Goal: Transaction & Acquisition: Obtain resource

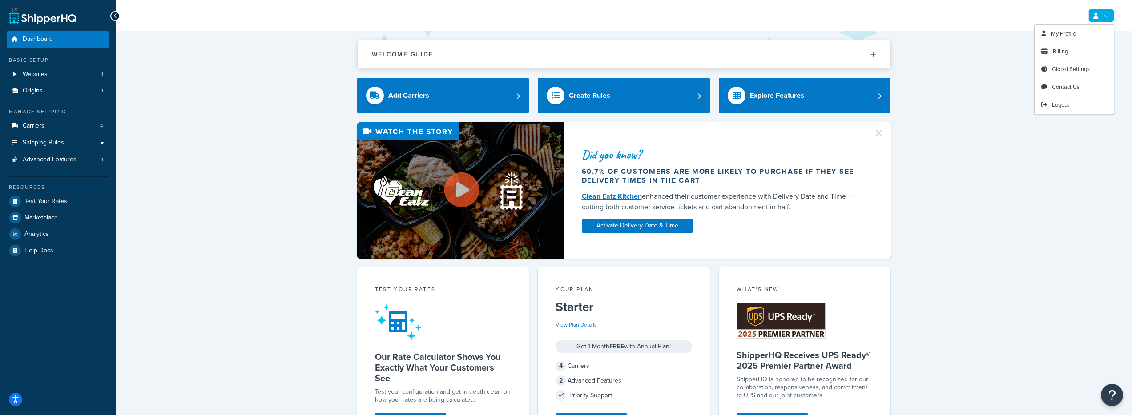
click at [1112, 13] on link at bounding box center [1101, 15] width 26 height 13
click at [1066, 51] on span "Billing" at bounding box center [1060, 51] width 15 height 8
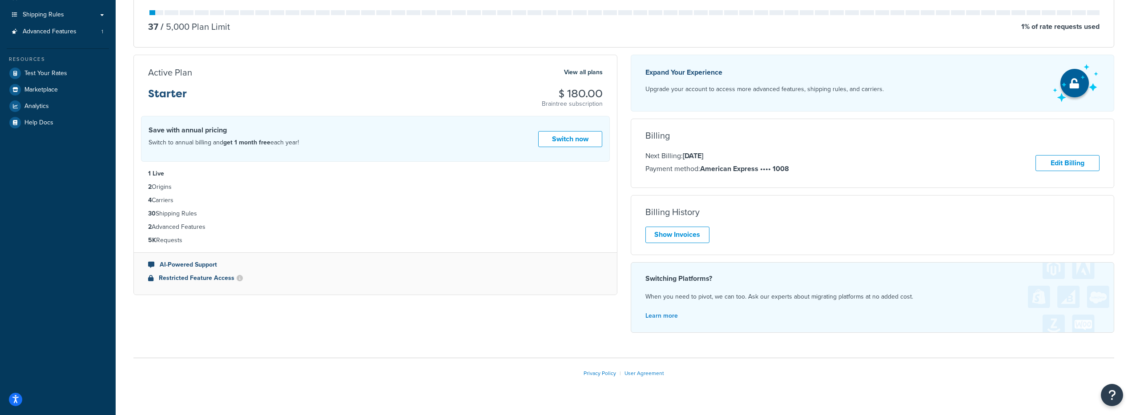
scroll to position [141, 0]
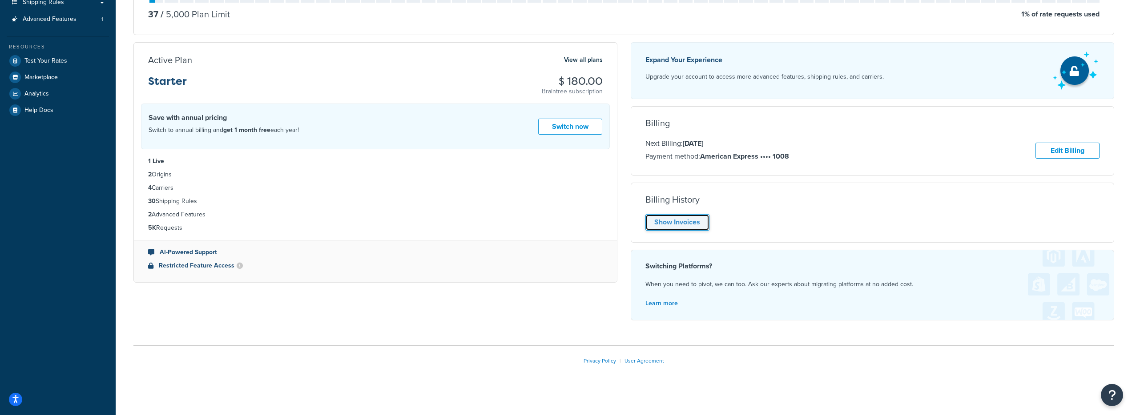
click at [675, 225] on link "Show Invoices" at bounding box center [677, 222] width 64 height 16
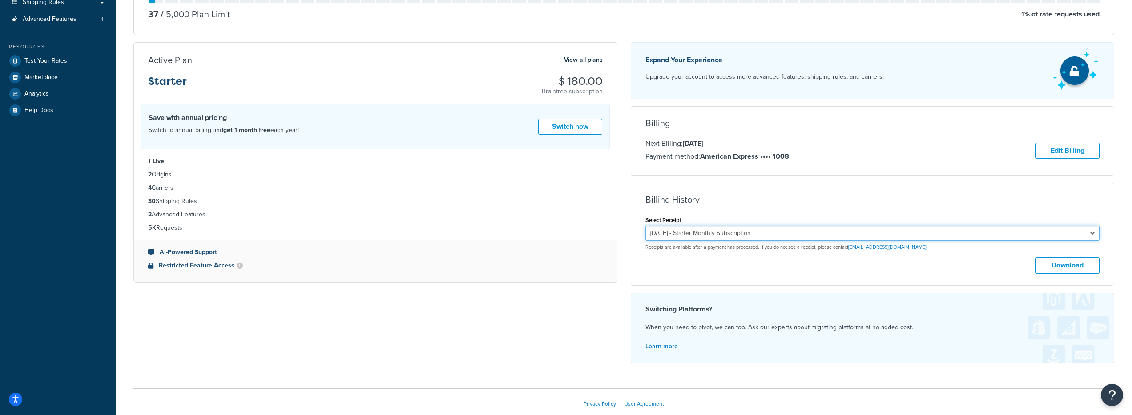
click at [805, 233] on select "September 12, 2025 - Starter Monthly Subscription August 12, 2025 - Starter Mon…" at bounding box center [872, 233] width 455 height 15
select select "2za67sgt"
click at [645, 226] on select "September 12, 2025 - Starter Monthly Subscription August 12, 2025 - Starter Mon…" at bounding box center [872, 233] width 455 height 15
click at [1074, 260] on button "Download" at bounding box center [1068, 266] width 64 height 16
click at [804, 234] on select "September 12, 2025 - Starter Monthly Subscription August 12, 2025 - Starter Mon…" at bounding box center [872, 233] width 455 height 15
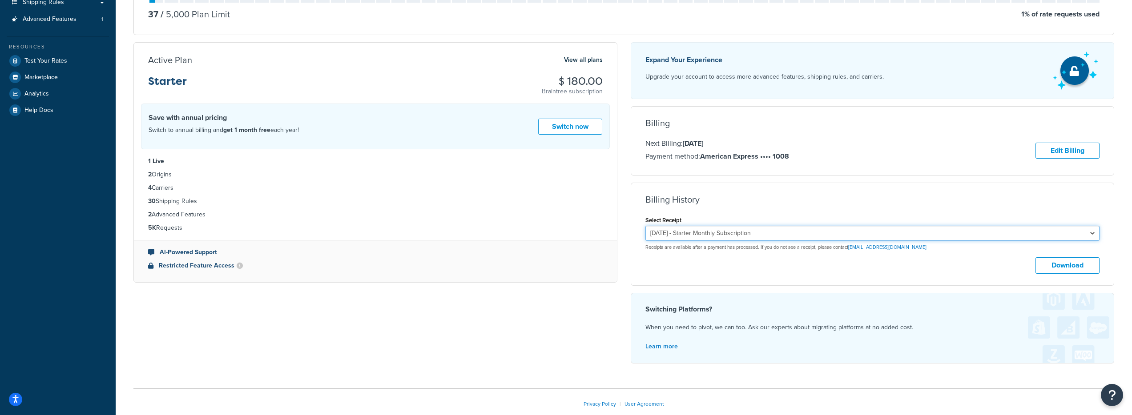
click at [645, 226] on select "September 12, 2025 - Starter Monthly Subscription August 12, 2025 - Starter Mon…" at bounding box center [872, 233] width 455 height 15
click at [1059, 273] on button "Download" at bounding box center [1068, 266] width 64 height 16
click at [729, 235] on select "September 12, 2025 - Starter Monthly Subscription August 12, 2025 - Starter Mon…" at bounding box center [872, 233] width 455 height 15
click at [645, 226] on select "September 12, 2025 - Starter Monthly Subscription August 12, 2025 - Starter Mon…" at bounding box center [872, 233] width 455 height 15
click at [1080, 269] on button "Download" at bounding box center [1068, 266] width 64 height 16
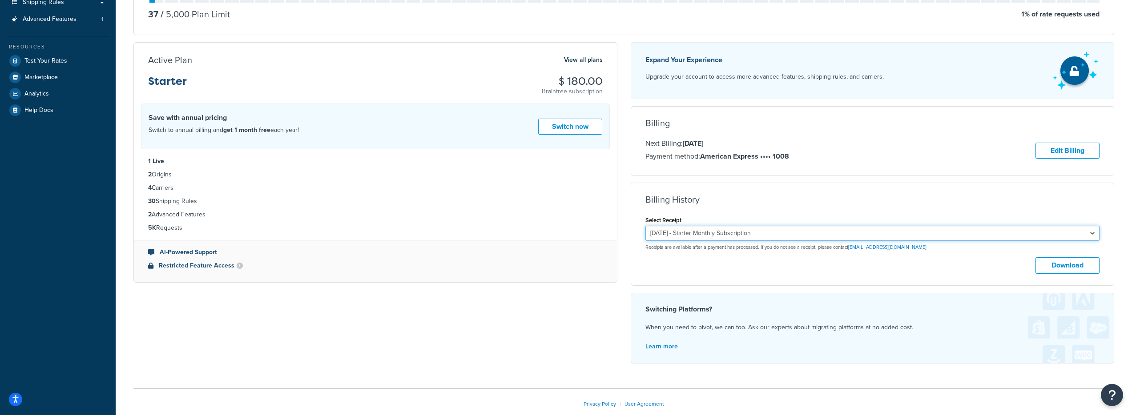
click at [751, 233] on select "September 12, 2025 - Starter Monthly Subscription August 12, 2025 - Starter Mon…" at bounding box center [872, 233] width 455 height 15
click at [645, 226] on select "September 12, 2025 - Starter Monthly Subscription August 12, 2025 - Starter Mon…" at bounding box center [872, 233] width 455 height 15
click at [1056, 261] on button "Download" at bounding box center [1068, 266] width 64 height 16
click at [672, 237] on select "September 12, 2025 - Starter Monthly Subscription August 12, 2025 - Starter Mon…" at bounding box center [872, 233] width 455 height 15
click at [645, 226] on select "September 12, 2025 - Starter Monthly Subscription August 12, 2025 - Starter Mon…" at bounding box center [872, 233] width 455 height 15
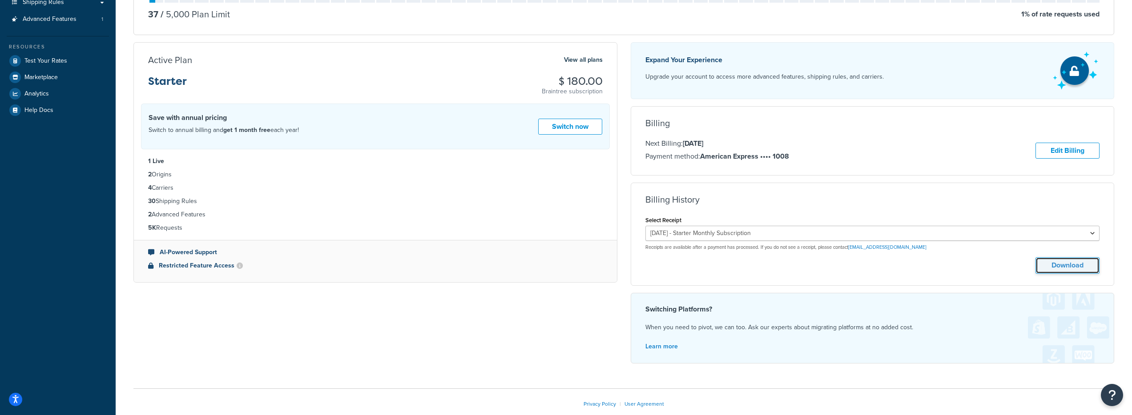
click at [1062, 264] on button "Download" at bounding box center [1068, 266] width 64 height 16
click at [687, 234] on select "September 12, 2025 - Starter Monthly Subscription August 12, 2025 - Starter Mon…" at bounding box center [872, 233] width 455 height 15
click at [645, 226] on select "September 12, 2025 - Starter Monthly Subscription August 12, 2025 - Starter Mon…" at bounding box center [872, 233] width 455 height 15
click at [1045, 262] on button "Download" at bounding box center [1068, 266] width 64 height 16
click at [692, 238] on select "September 12, 2025 - Starter Monthly Subscription August 12, 2025 - Starter Mon…" at bounding box center [872, 233] width 455 height 15
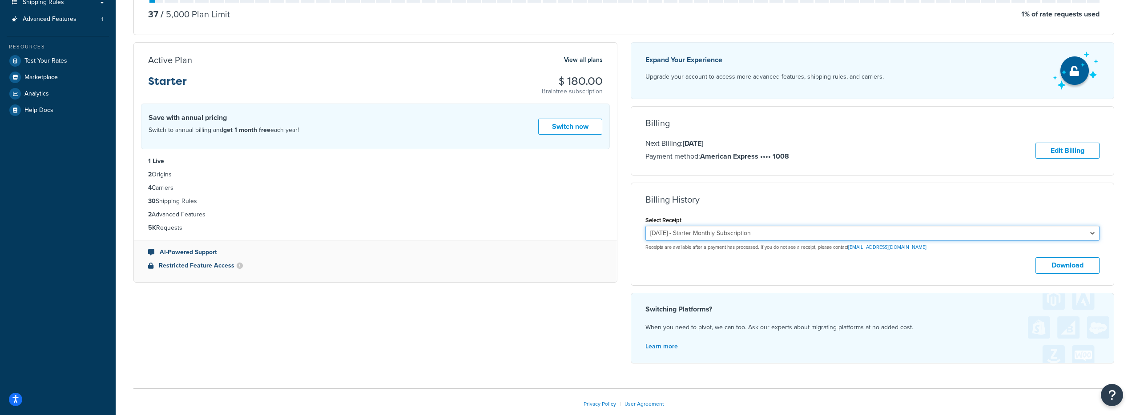
click at [645, 226] on select "September 12, 2025 - Starter Monthly Subscription August 12, 2025 - Starter Mon…" at bounding box center [872, 233] width 455 height 15
click at [1056, 263] on button "Download" at bounding box center [1068, 266] width 64 height 16
click at [713, 225] on div "Select Receipt September 12, 2025 - Starter Monthly Subscription August 12, 202…" at bounding box center [872, 232] width 455 height 36
click at [715, 232] on select "September 12, 2025 - Starter Monthly Subscription August 12, 2025 - Starter Mon…" at bounding box center [872, 233] width 455 height 15
click at [645, 226] on select "September 12, 2025 - Starter Monthly Subscription August 12, 2025 - Starter Mon…" at bounding box center [872, 233] width 455 height 15
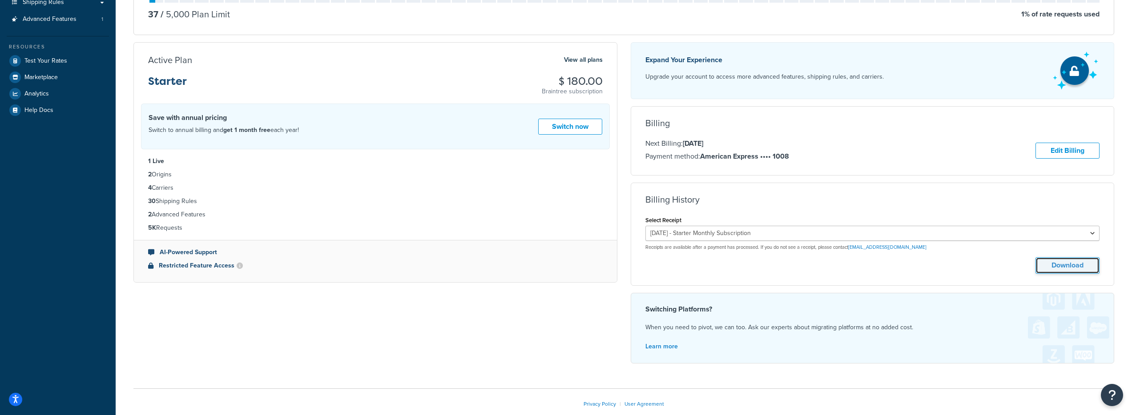
click at [1056, 264] on button "Download" at bounding box center [1068, 266] width 64 height 16
click at [709, 234] on select "September 12, 2025 - Starter Monthly Subscription August 12, 2025 - Starter Mon…" at bounding box center [872, 233] width 455 height 15
click at [645, 226] on select "September 12, 2025 - Starter Monthly Subscription August 12, 2025 - Starter Mon…" at bounding box center [872, 233] width 455 height 15
click at [1069, 266] on button "Download" at bounding box center [1068, 266] width 64 height 16
click at [700, 232] on select "September 12, 2025 - Starter Monthly Subscription August 12, 2025 - Starter Mon…" at bounding box center [872, 233] width 455 height 15
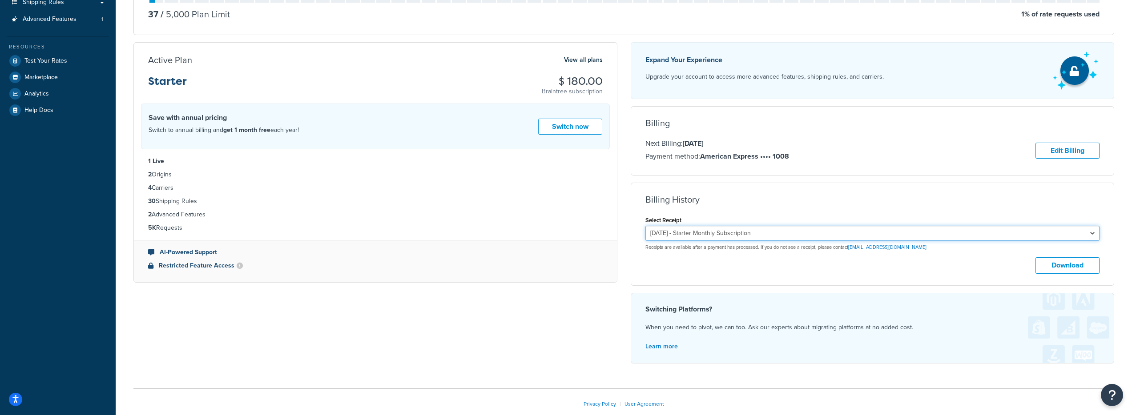
click at [645, 226] on select "September 12, 2025 - Starter Monthly Subscription August 12, 2025 - Starter Mon…" at bounding box center [872, 233] width 455 height 15
click at [1064, 265] on button "Download" at bounding box center [1068, 266] width 64 height 16
click at [697, 226] on select "September 12, 2025 - Starter Monthly Subscription August 12, 2025 - Starter Mon…" at bounding box center [872, 233] width 455 height 15
click at [645, 226] on select "September 12, 2025 - Starter Monthly Subscription August 12, 2025 - Starter Mon…" at bounding box center [872, 233] width 455 height 15
click at [1054, 269] on button "Download" at bounding box center [1068, 266] width 64 height 16
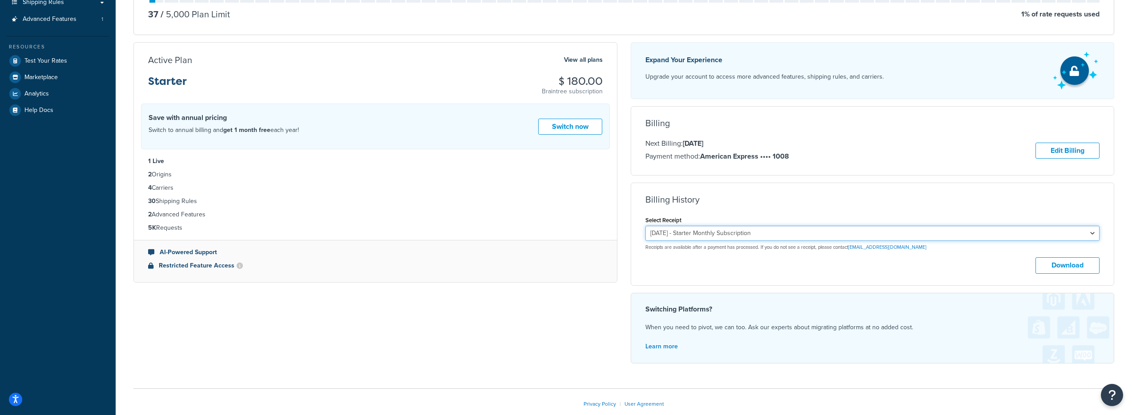
click at [721, 232] on select "September 12, 2025 - Starter Monthly Subscription August 12, 2025 - Starter Mon…" at bounding box center [872, 233] width 455 height 15
select select "ber1yw6h"
click at [645, 226] on select "September 12, 2025 - Starter Monthly Subscription August 12, 2025 - Starter Mon…" at bounding box center [872, 233] width 455 height 15
click at [1079, 267] on button "Download" at bounding box center [1068, 266] width 64 height 16
click at [1055, 266] on button "Download" at bounding box center [1068, 266] width 64 height 16
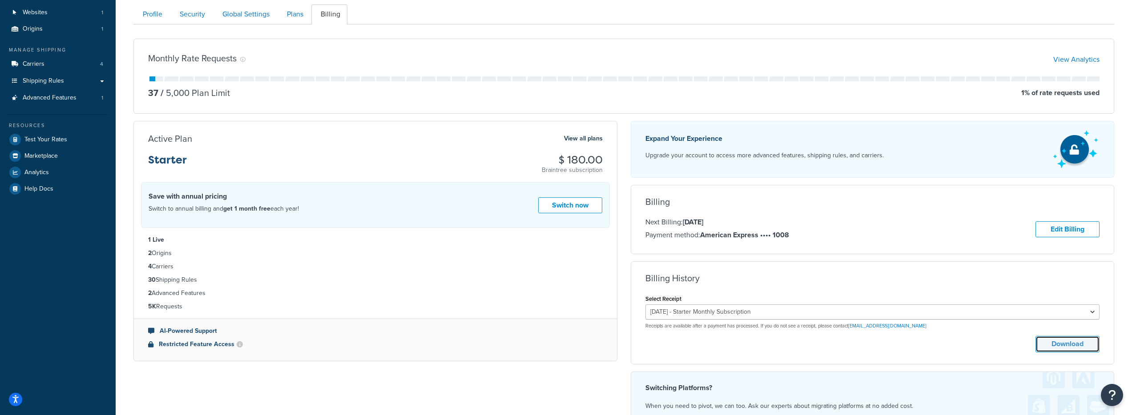
scroll to position [0, 0]
